Goal: Find specific page/section: Find specific page/section

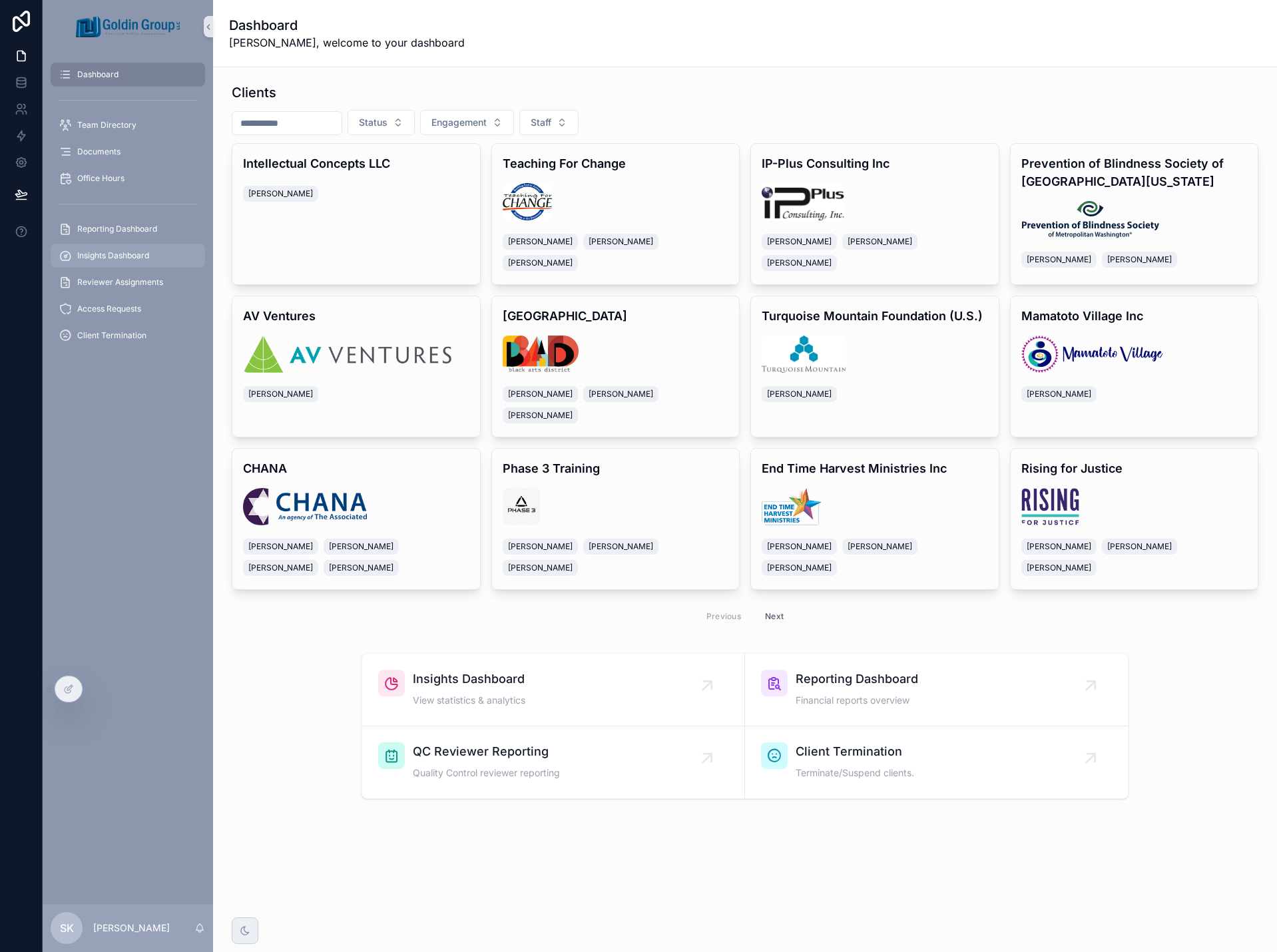
click at [111, 251] on span "Insights Dashboard" at bounding box center [113, 255] width 72 height 11
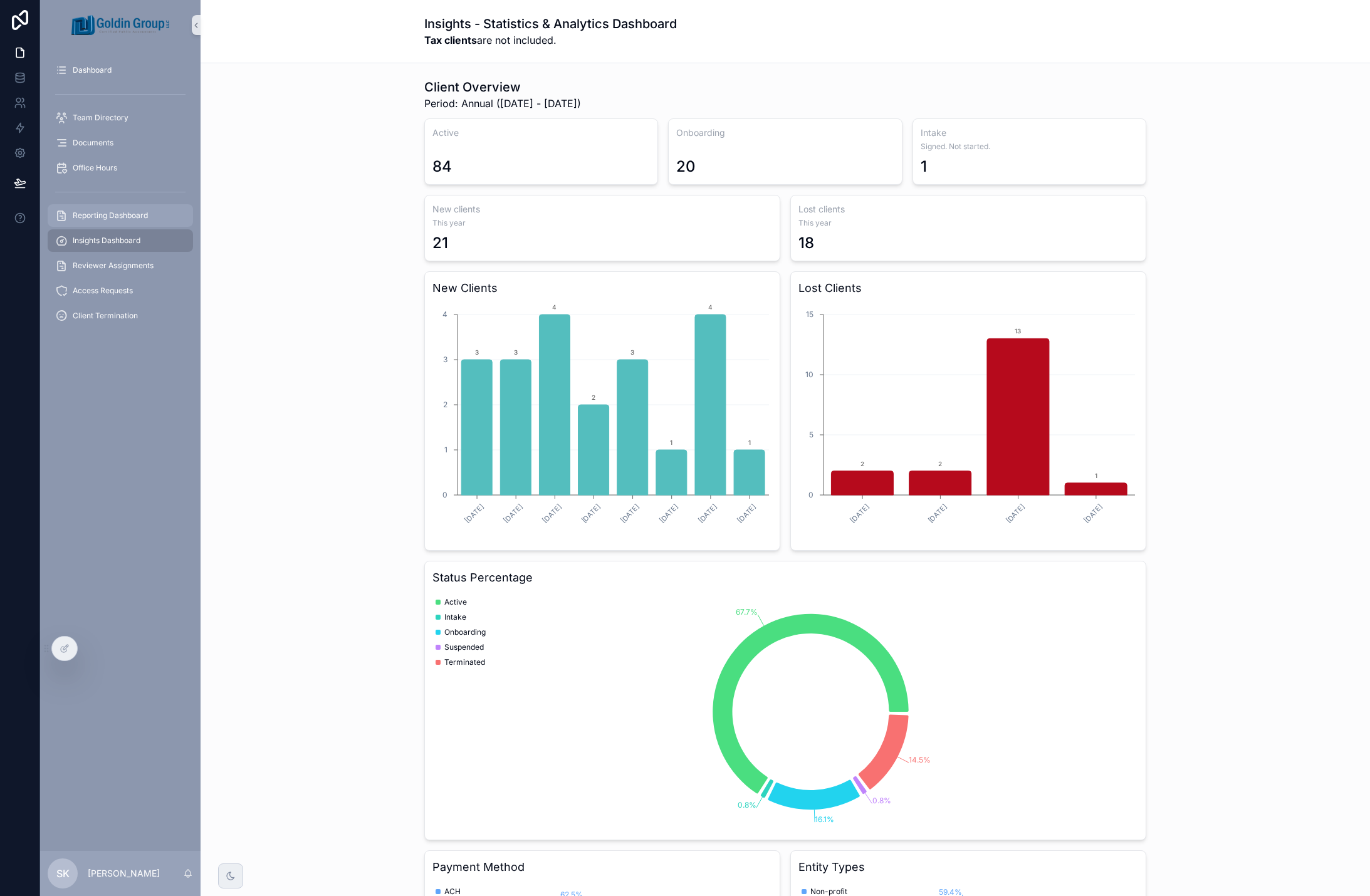
click at [113, 211] on span "Reporting Dashboard" at bounding box center [110, 215] width 75 height 10
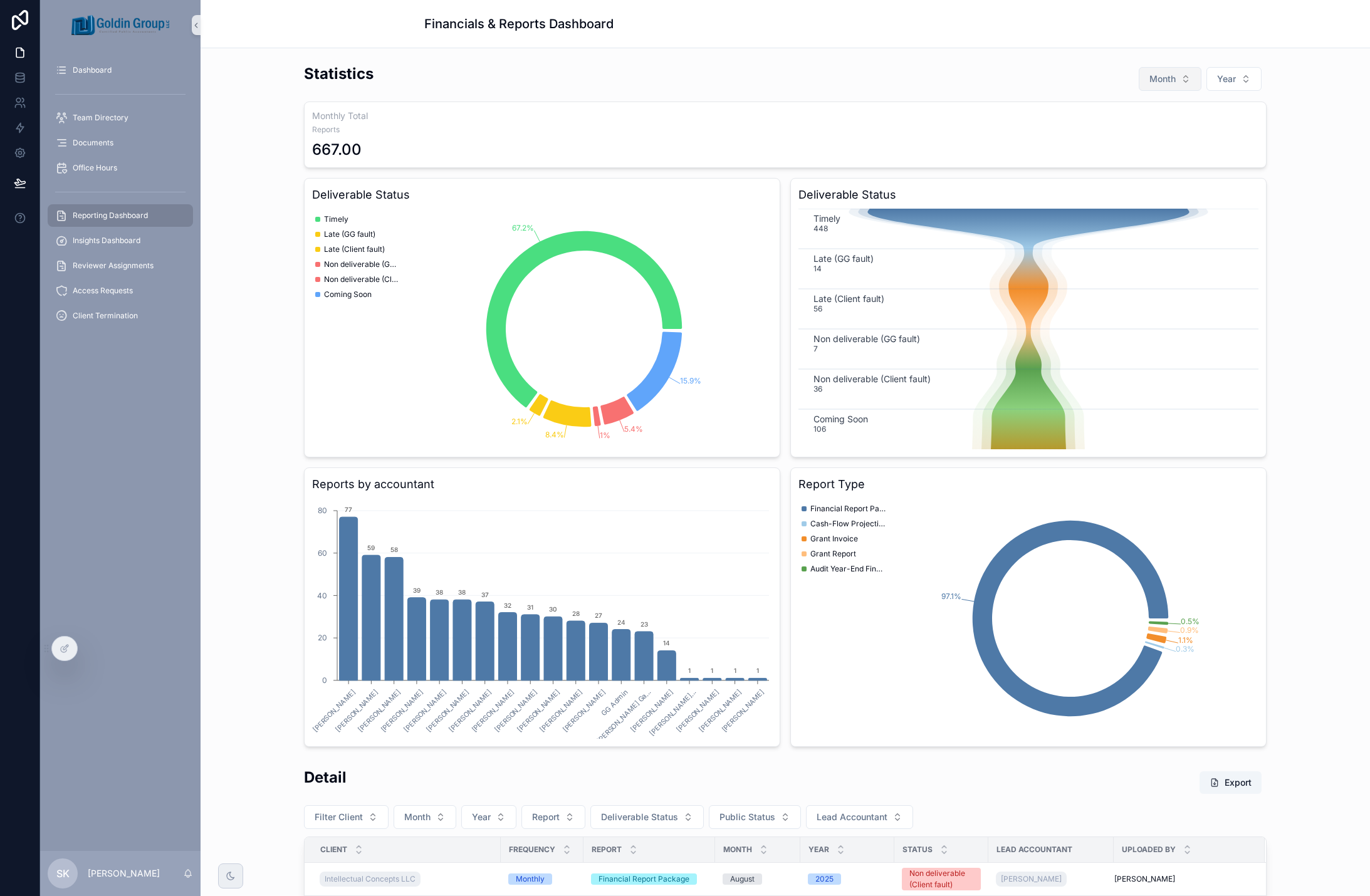
click at [1174, 75] on button "Month" at bounding box center [1169, 79] width 63 height 24
click at [1183, 266] on div "August" at bounding box center [1164, 270] width 150 height 20
